Goal: Navigation & Orientation: Find specific page/section

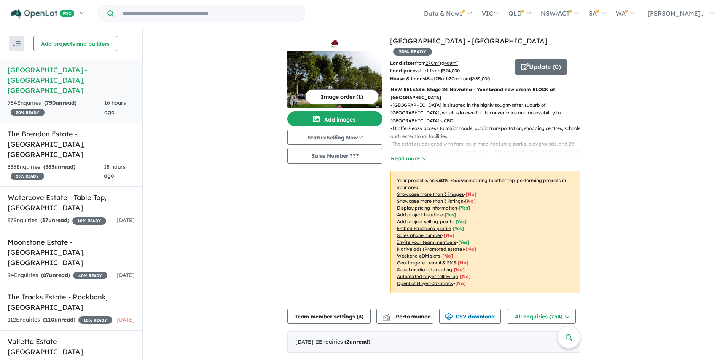
scroll to position [114, 0]
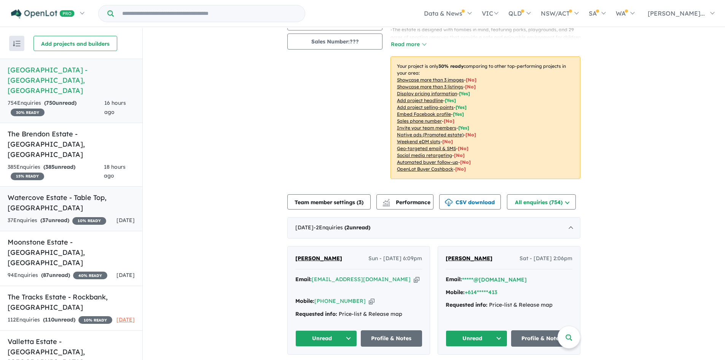
click at [65, 192] on h5 "Watercove Estate - Table Top , NSW" at bounding box center [71, 202] width 127 height 21
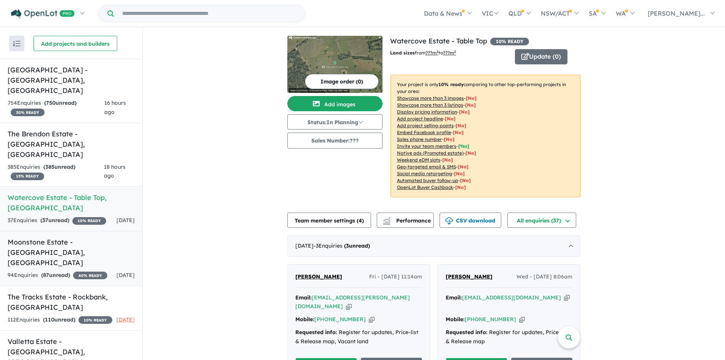
click at [70, 237] on h5 "Moonstone Estate - Rockbank , VIC" at bounding box center [71, 252] width 127 height 31
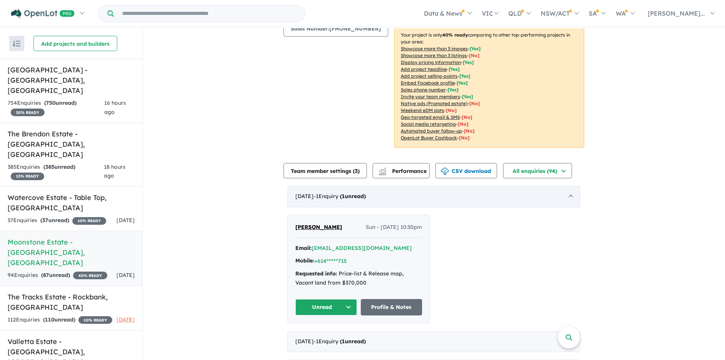
scroll to position [114, 0]
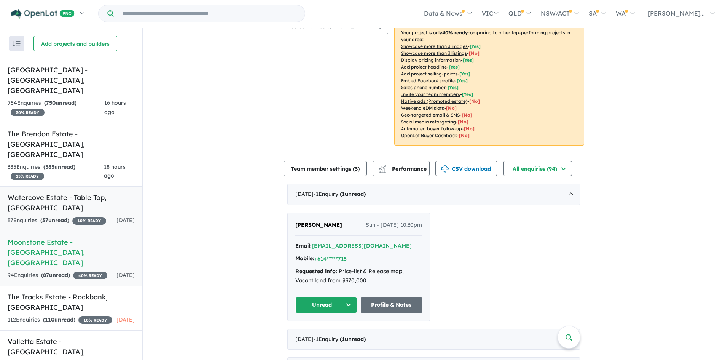
click at [53, 192] on h5 "Watercove Estate - Table Top , NSW" at bounding box center [71, 202] width 127 height 21
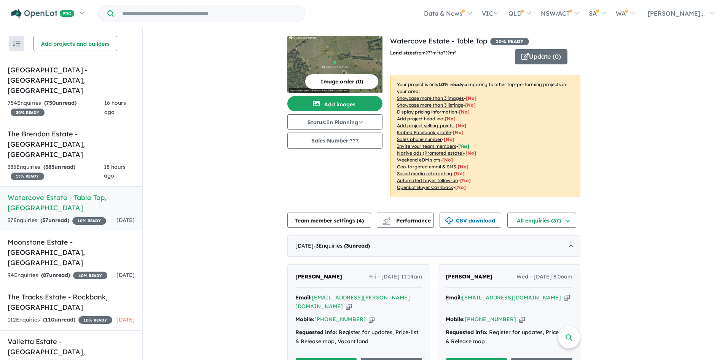
click at [352, 302] on icon "button" at bounding box center [349, 306] width 6 height 8
click at [369, 321] on icon "button" at bounding box center [372, 319] width 6 height 8
